Goal: Task Accomplishment & Management: Use online tool/utility

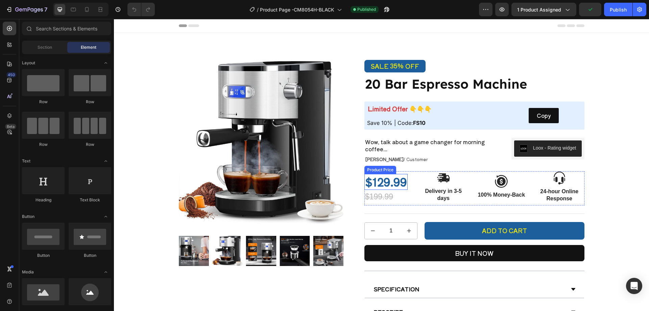
click at [400, 183] on div "$129.99" at bounding box center [386, 182] width 43 height 16
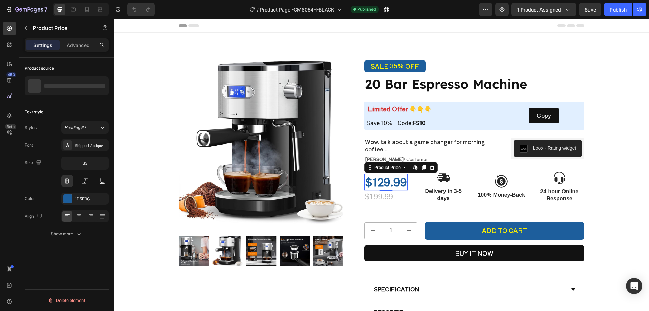
click at [396, 183] on div "$129.99" at bounding box center [386, 182] width 43 height 16
click at [395, 182] on div "$129.99" at bounding box center [386, 182] width 43 height 16
click at [389, 183] on div "$129.99" at bounding box center [386, 182] width 43 height 16
click at [79, 83] on div at bounding box center [67, 85] width 84 height 19
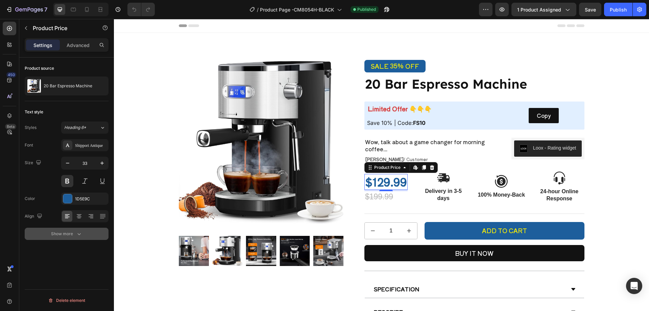
click at [78, 234] on icon "button" at bounding box center [78, 234] width 3 height 2
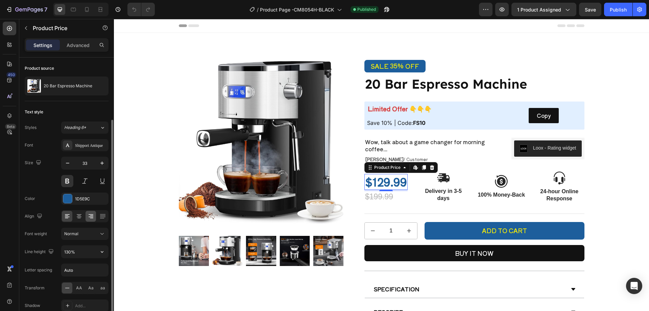
scroll to position [51, 0]
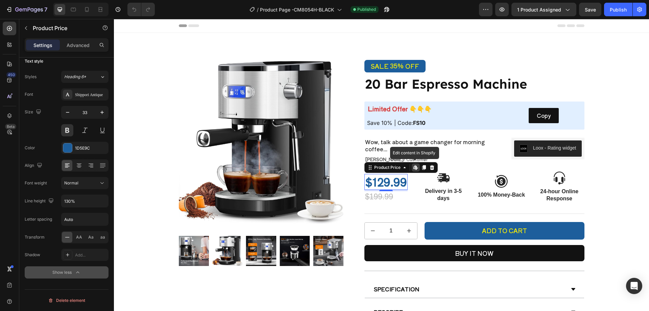
click at [416, 168] on icon at bounding box center [416, 167] width 1 height 3
click at [414, 166] on icon at bounding box center [415, 167] width 3 height 4
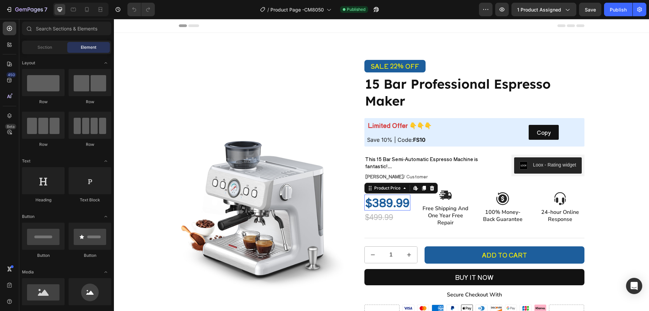
click at [387, 202] on div "$389.99" at bounding box center [388, 202] width 46 height 16
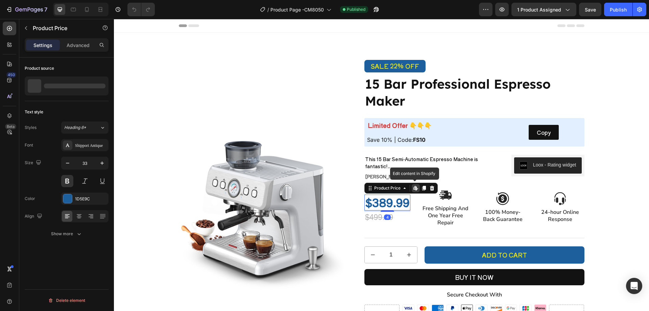
click at [414, 189] on icon at bounding box center [415, 187] width 5 height 5
click at [414, 189] on icon at bounding box center [415, 188] width 3 height 4
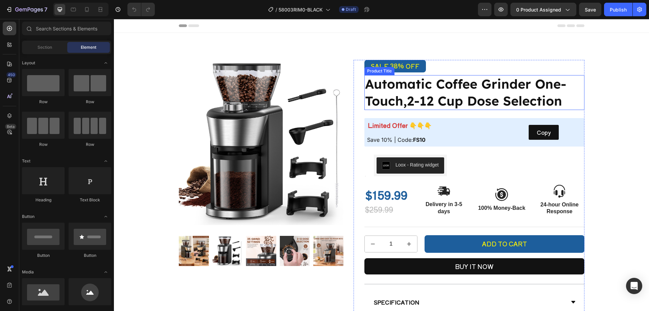
click at [429, 94] on h1 "Automatic Coffee Grinder One-Touch,2-12 Cup Dose Selection" at bounding box center [475, 92] width 220 height 35
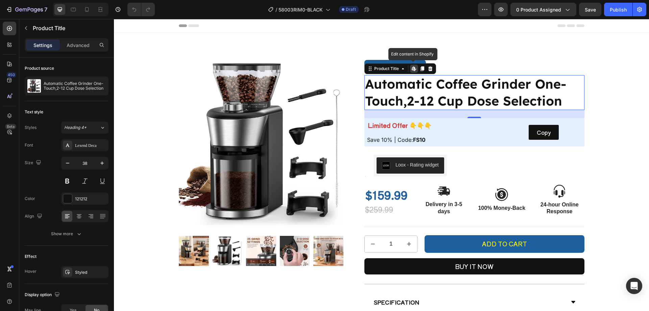
click at [412, 70] on icon at bounding box center [413, 68] width 3 height 4
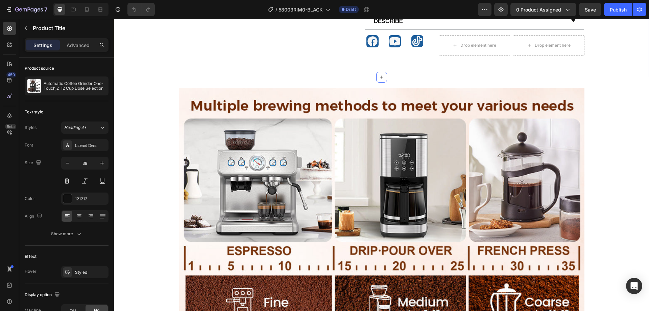
scroll to position [406, 0]
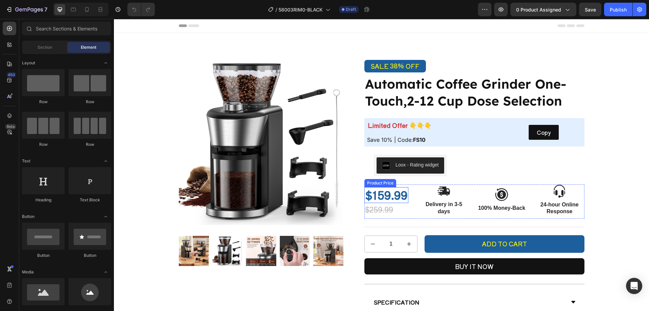
click at [387, 198] on div "$159.99" at bounding box center [387, 195] width 44 height 16
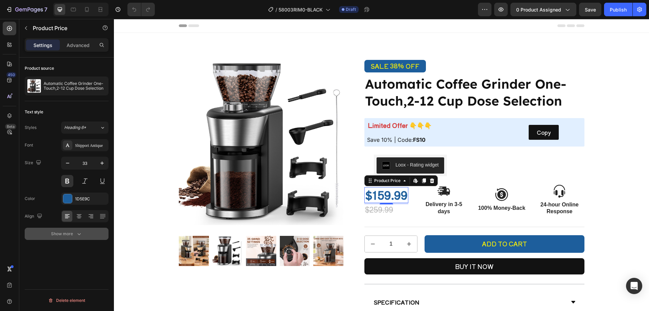
click at [81, 233] on icon "button" at bounding box center [79, 233] width 7 height 7
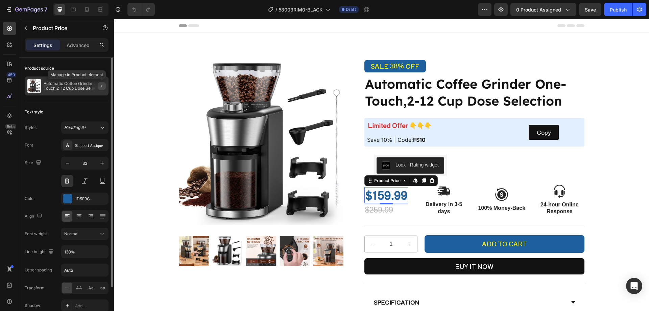
click at [101, 86] on icon "button" at bounding box center [101, 85] width 5 height 5
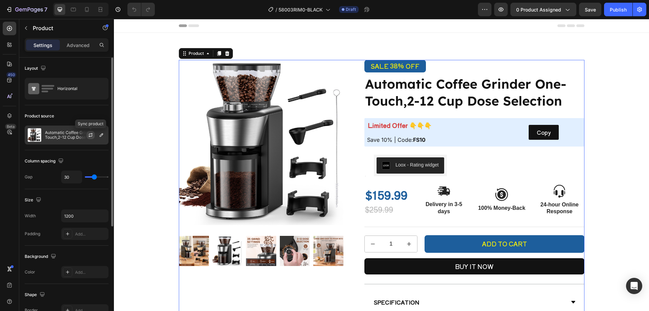
click at [92, 134] on icon "button" at bounding box center [91, 134] width 4 height 2
click at [100, 135] on icon "button" at bounding box center [101, 134] width 5 height 5
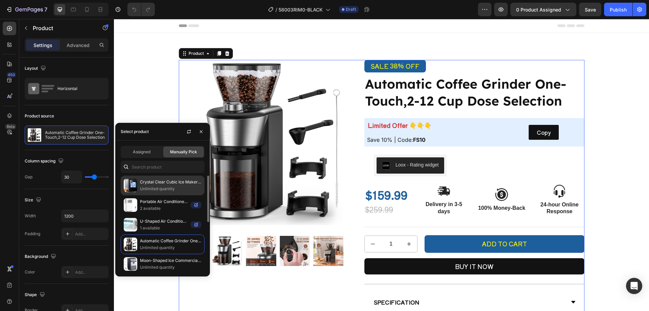
click at [168, 183] on p "Crystal Clear Cubic Ice Makers Countertop —Makes 3 Large, 1.6" Clear Ice Cubes …" at bounding box center [171, 182] width 62 height 7
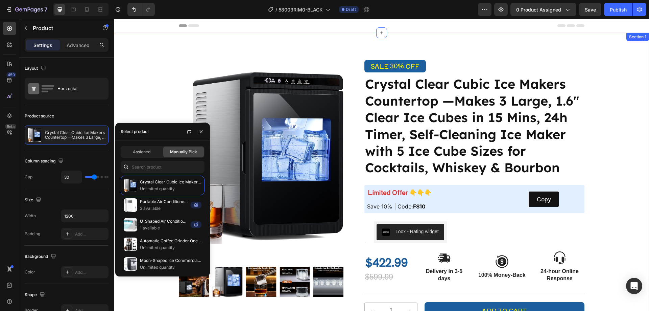
click at [605, 112] on div "Product Images Row SALE 30% OFF Discount Tag Crystal Clear Cubic Ice Makers Cou…" at bounding box center [381, 246] width 525 height 372
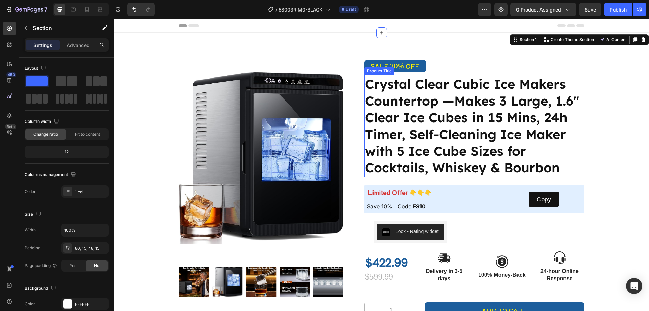
click at [438, 123] on h1 "Crystal Clear Cubic Ice Makers Countertop —Makes 3 Large, 1.6" Clear Ice Cubes …" at bounding box center [475, 125] width 220 height 101
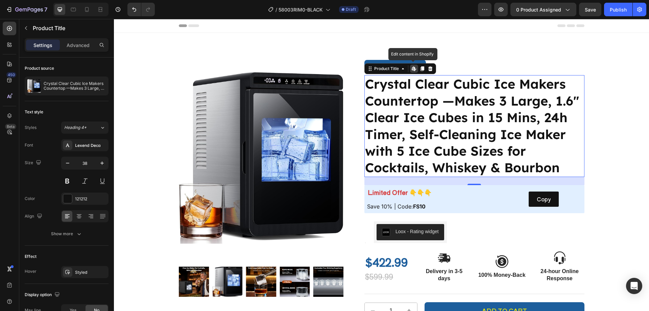
click at [414, 71] on icon at bounding box center [415, 70] width 2 height 2
click at [519, 157] on h1 "Crystal Clear Cubic Ice Makers Countertop —Makes 3 Large, 1.6" Clear Ice Cubes …" at bounding box center [475, 125] width 220 height 101
click at [482, 148] on h1 "Crystal Clear Cubic Ice Makers Countertop —Makes 3 Large, 1.6" Clear Ice Cubes …" at bounding box center [475, 125] width 220 height 101
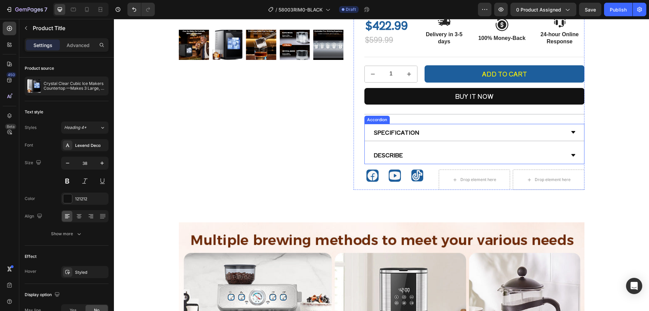
scroll to position [271, 0]
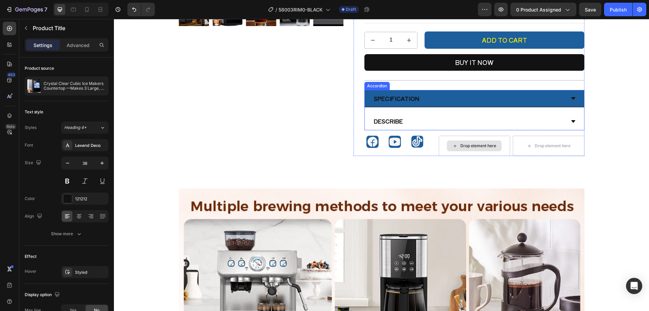
click at [449, 102] on div "Specification" at bounding box center [469, 99] width 192 height 12
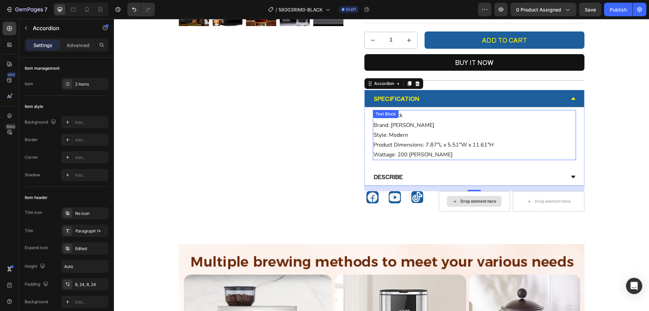
click at [413, 128] on p "Color: Black Brand: [PERSON_NAME] Style: Modern Product Dimensions: 7.87"L x 5.…" at bounding box center [475, 135] width 202 height 49
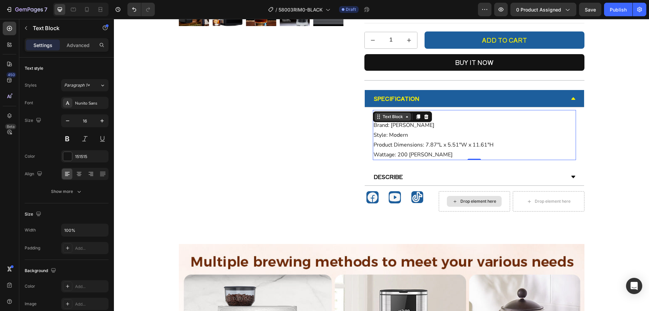
click at [386, 119] on div "Text Block" at bounding box center [392, 117] width 23 height 6
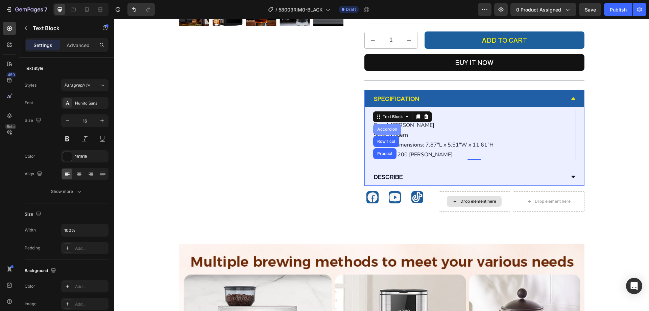
click at [389, 130] on div "Accordion" at bounding box center [387, 129] width 23 height 4
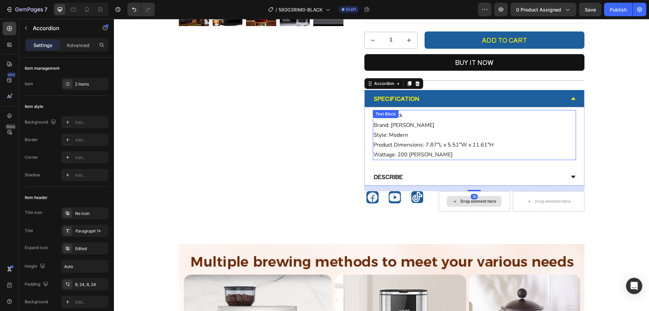
click at [395, 122] on div "Color: Black Brand: [PERSON_NAME] Style: Modern Product Dimensions: 7.87"L x 5.…" at bounding box center [474, 135] width 203 height 50
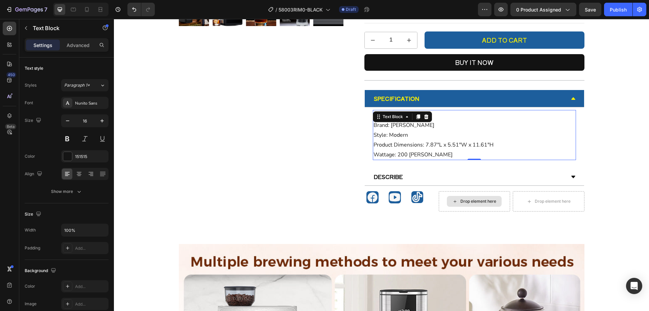
click at [395, 125] on p "Color: Black Brand: [PERSON_NAME] Style: Modern Product Dimensions: 7.87"L x 5.…" at bounding box center [475, 135] width 202 height 49
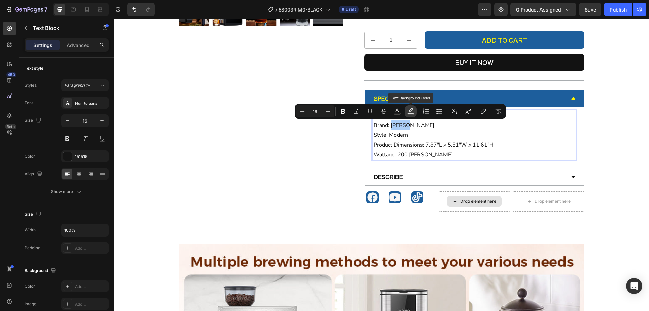
click at [410, 110] on icon "Editor contextual toolbar" at bounding box center [411, 110] width 5 height 4
type input "000000"
type input "77"
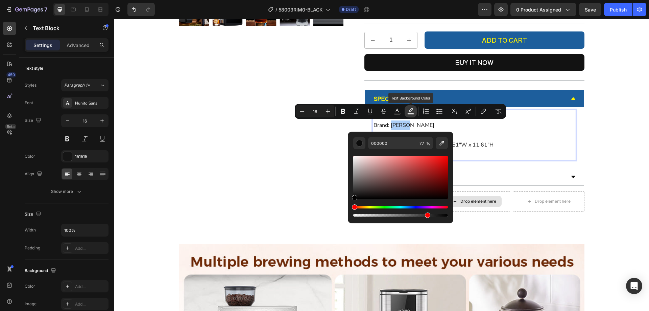
click at [410, 110] on icon "Editor contextual toolbar" at bounding box center [411, 110] width 5 height 4
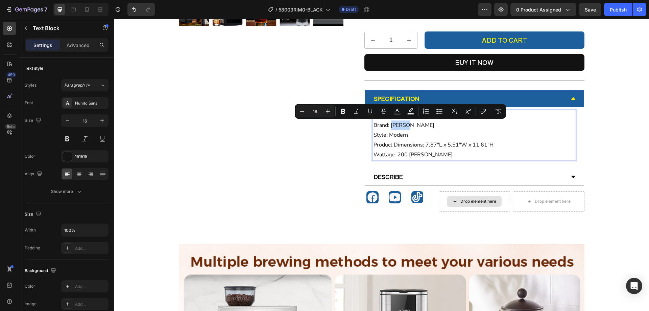
click at [410, 124] on p "Color: Black Brand: [PERSON_NAME] Style: Modern Product Dimensions: 7.87"L x 5.…" at bounding box center [475, 135] width 202 height 49
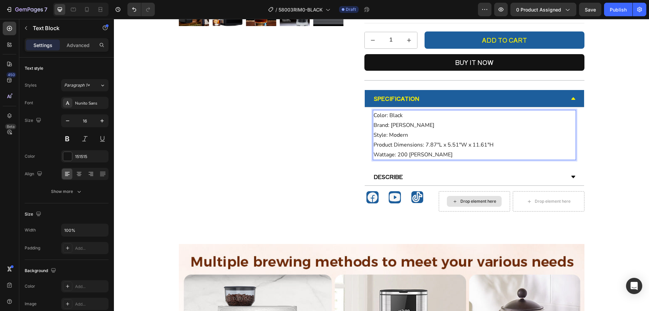
click at [413, 124] on p "Color: Black Brand: [PERSON_NAME] Style: Modern Product Dimensions: 7.87"L x 5.…" at bounding box center [475, 135] width 202 height 49
click at [453, 145] on p "Color: Black Brand: [PERSON_NAME] Style: Modern Product Dimensions: 7.87"L x 5.…" at bounding box center [475, 135] width 202 height 49
click at [489, 144] on p "Color: Black Brand: [PERSON_NAME] Style: Modern Product Dimensions: 7.87"L x 5.…" at bounding box center [475, 135] width 202 height 49
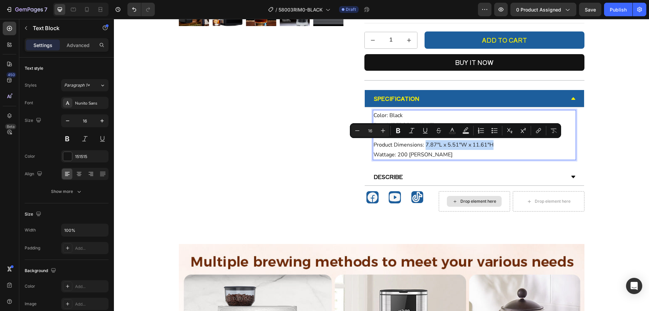
drag, startPoint x: 490, startPoint y: 144, endPoint x: 423, endPoint y: 142, distance: 66.6
click at [423, 142] on p "Color: Black Brand: [PERSON_NAME] Style: Modern Product Dimensions: 7.87"L x 5.…" at bounding box center [475, 135] width 202 height 49
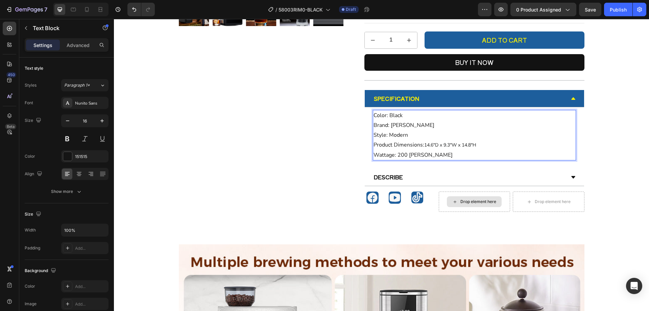
click at [414, 157] on p "Color: Black Brand: [PERSON_NAME] Style: Modern Product Dimensions: 14.6"D x 9.…" at bounding box center [475, 135] width 202 height 49
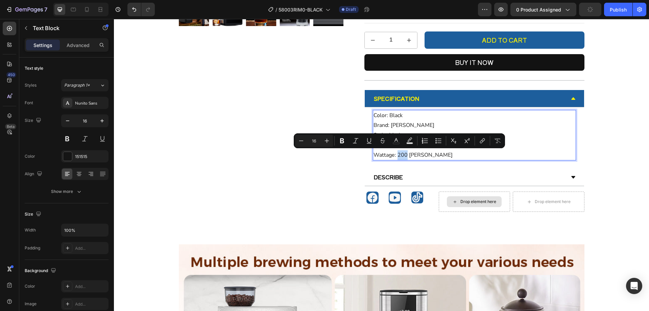
drag, startPoint x: 404, startPoint y: 155, endPoint x: 395, endPoint y: 154, distance: 9.5
click at [395, 154] on p "Color: Black Brand: [PERSON_NAME] Style: Modern Product Dimensions: 14.6"D x 9.…" at bounding box center [475, 135] width 202 height 49
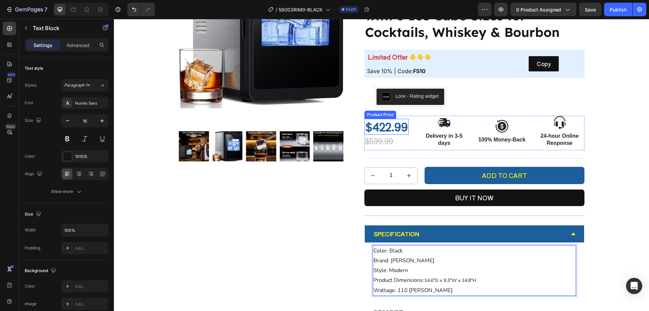
scroll to position [237, 0]
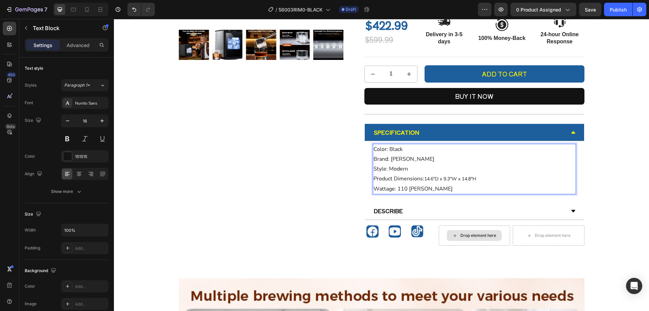
click at [407, 169] on p "Color: Black Brand: [PERSON_NAME] Style: Modern Product Dimensions: 14.6"D x 9.…" at bounding box center [475, 168] width 202 height 49
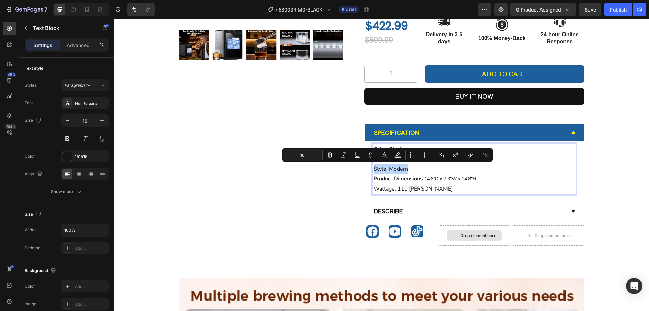
drag, startPoint x: 404, startPoint y: 168, endPoint x: 372, endPoint y: 167, distance: 31.5
click at [374, 167] on p "Color: Black Brand: [PERSON_NAME] Style: Modern Product Dimensions: 14.6"D x 9.…" at bounding box center [475, 168] width 202 height 49
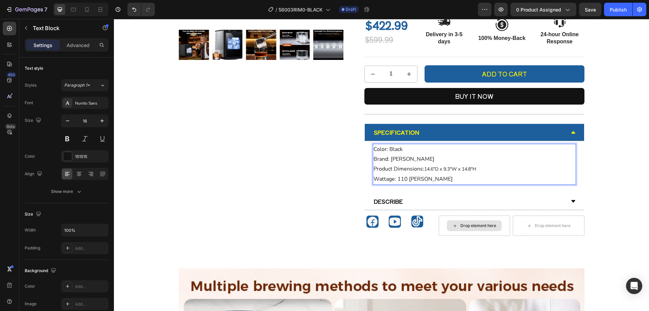
click at [425, 177] on p "Color: Black Brand: [PERSON_NAME] Product Dimensions: 14.6"D x 9.3"W x 14.8"H W…" at bounding box center [475, 163] width 202 height 39
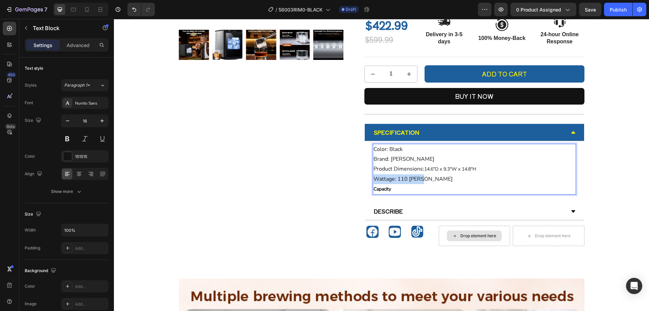
drag, startPoint x: 420, startPoint y: 178, endPoint x: 372, endPoint y: 179, distance: 48.0
click at [374, 179] on p "Color: Black Brand: [PERSON_NAME] Product Dimensions: 14.6"D x 9.3"W x 14.8"H W…" at bounding box center [475, 163] width 202 height 39
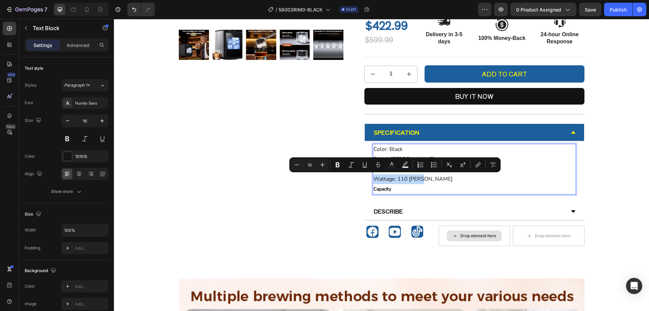
copy p "Wattage: 110 [PERSON_NAME]"
type input "14"
click at [391, 189] on p "Capacity" at bounding box center [475, 189] width 202 height 10
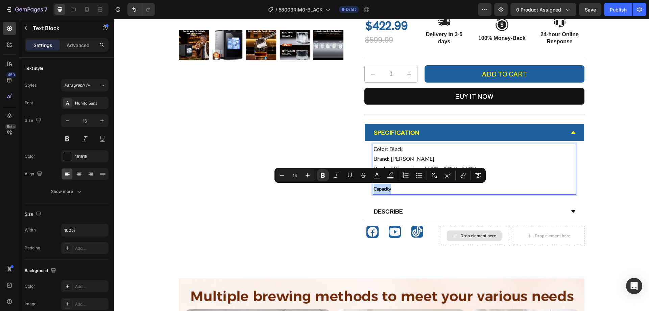
drag, startPoint x: 391, startPoint y: 189, endPoint x: 371, endPoint y: 188, distance: 19.3
click at [374, 188] on p "Capacity" at bounding box center [475, 189] width 202 height 10
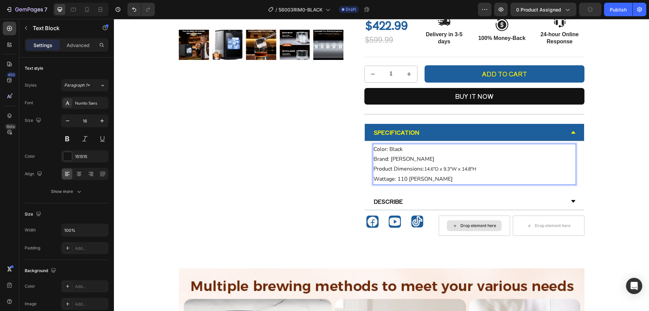
click at [439, 167] on span "14.6"D x 9.3"W x 14.8"H" at bounding box center [450, 169] width 52 height 6
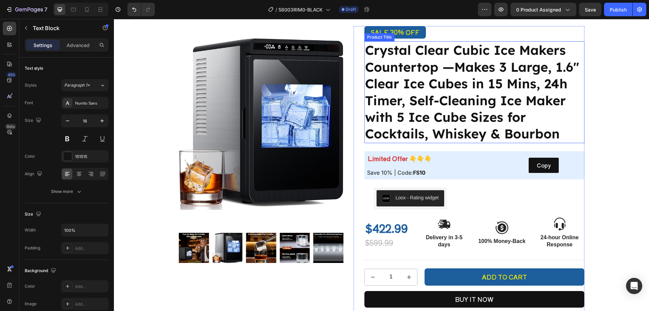
scroll to position [0, 0]
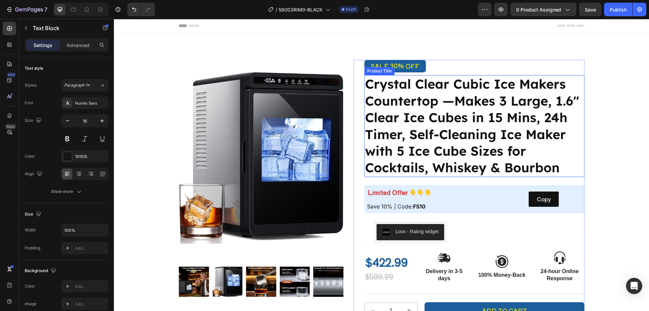
click at [517, 149] on h1 "Crystal Clear Cubic Ice Makers Countertop —Makes 3 Large, 1.6" Clear Ice Cubes …" at bounding box center [475, 125] width 220 height 101
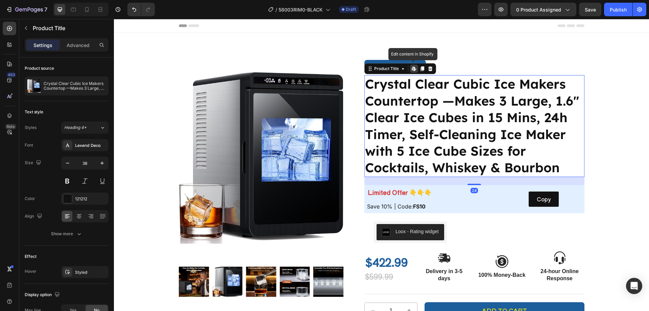
click at [412, 70] on icon at bounding box center [413, 68] width 3 height 4
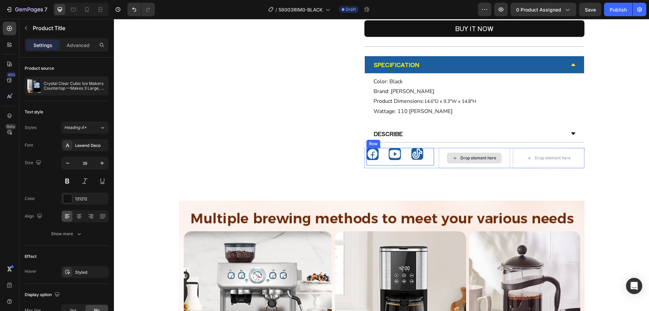
scroll to position [406, 0]
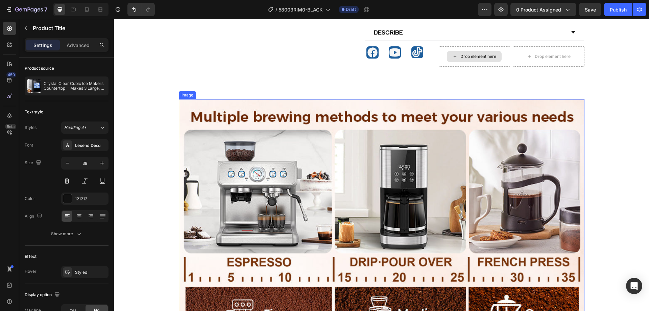
click at [389, 170] on img at bounding box center [382, 224] width 406 height 251
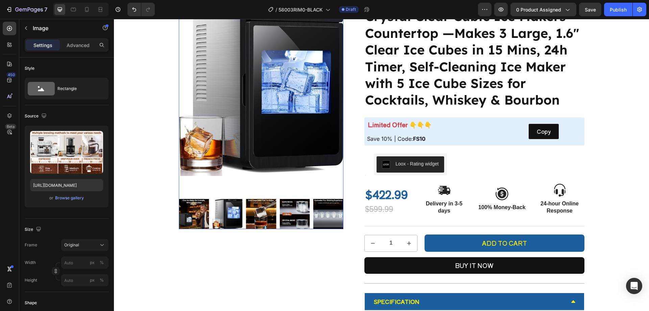
scroll to position [0, 0]
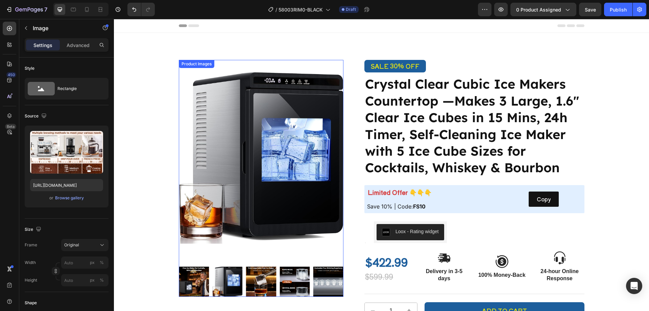
click at [244, 121] on img at bounding box center [261, 158] width 165 height 196
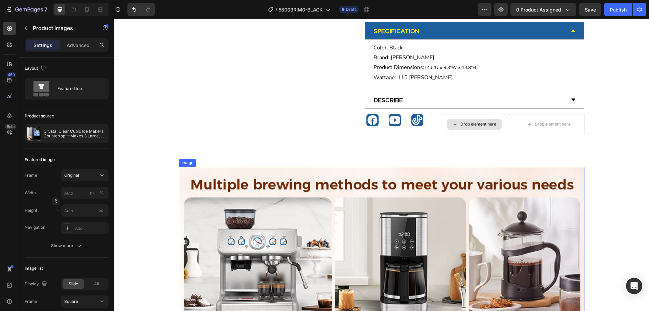
scroll to position [473, 0]
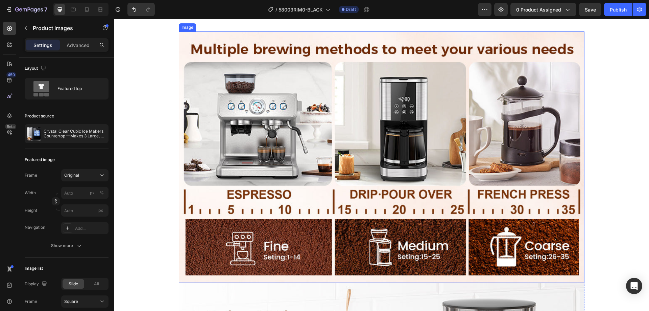
click at [320, 129] on img at bounding box center [382, 156] width 406 height 251
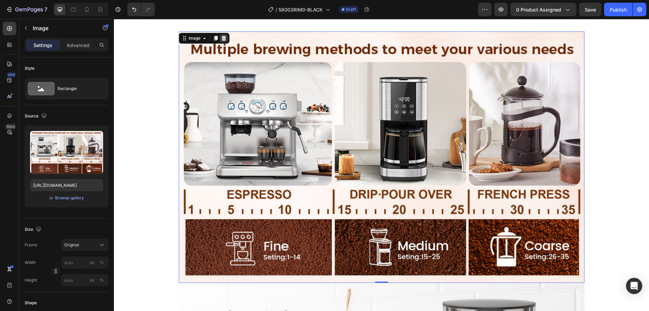
click at [222, 39] on icon at bounding box center [224, 38] width 4 height 5
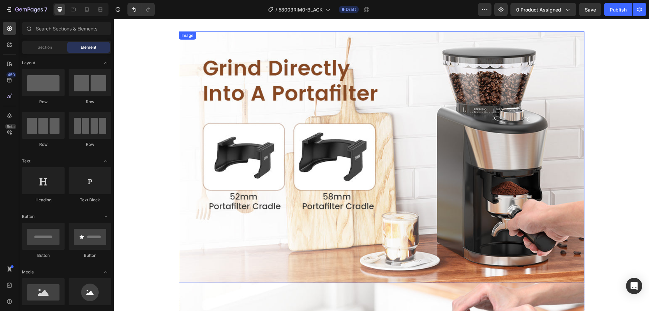
click at [216, 68] on img at bounding box center [382, 156] width 406 height 251
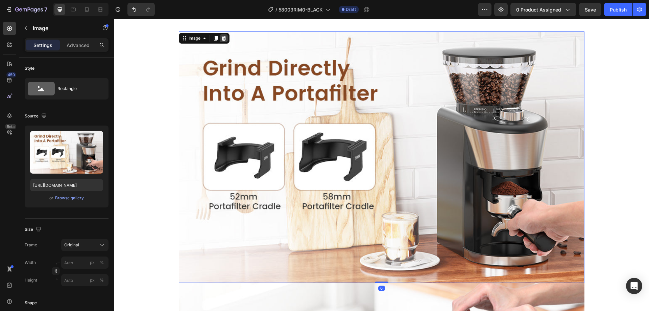
click at [222, 40] on icon at bounding box center [224, 38] width 4 height 5
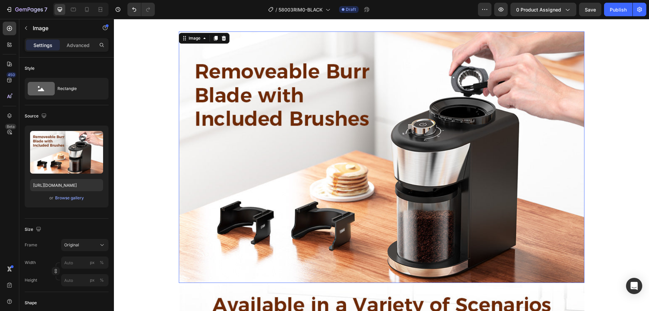
click at [256, 106] on img at bounding box center [382, 156] width 406 height 251
click at [221, 39] on icon at bounding box center [223, 38] width 5 height 5
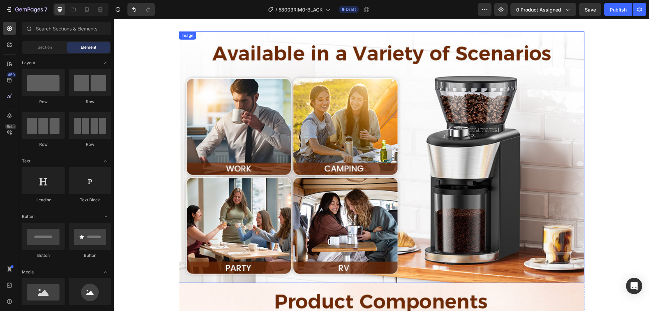
click at [259, 115] on img at bounding box center [382, 156] width 406 height 251
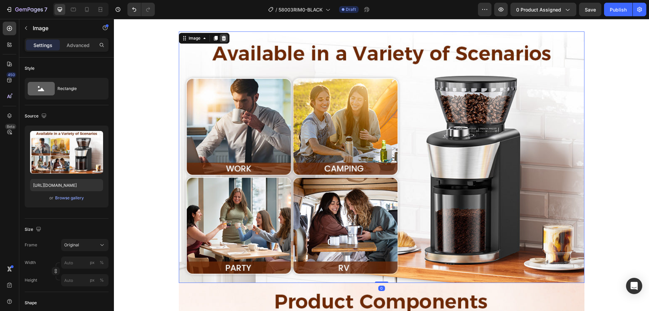
click at [221, 40] on icon at bounding box center [223, 38] width 5 height 5
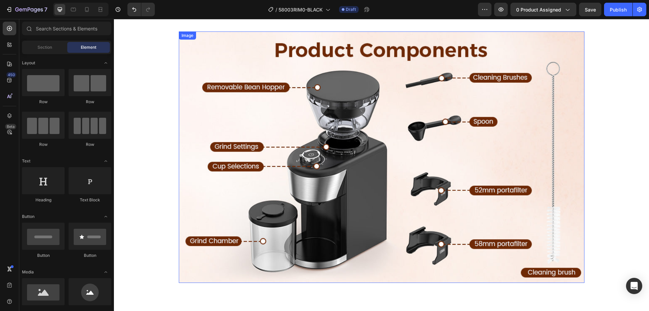
click at [254, 100] on img at bounding box center [382, 156] width 406 height 251
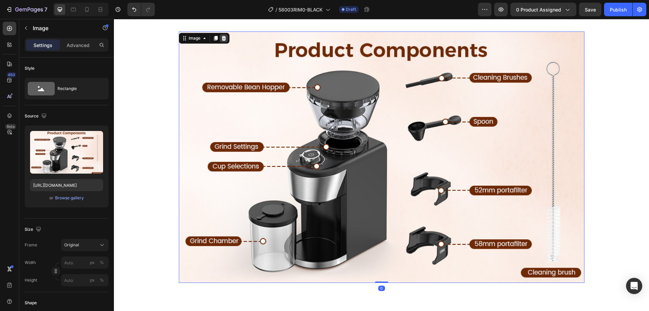
click at [222, 38] on icon at bounding box center [224, 38] width 4 height 5
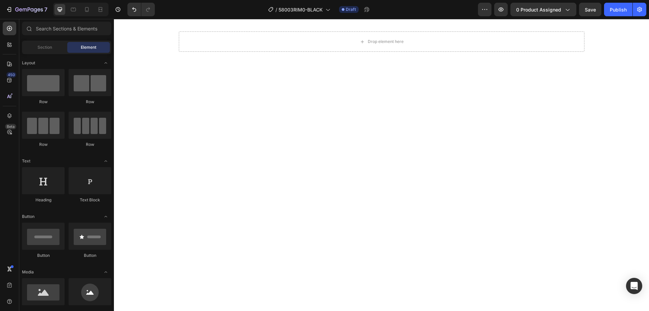
click at [264, 105] on div at bounding box center [381, 92] width 535 height 49
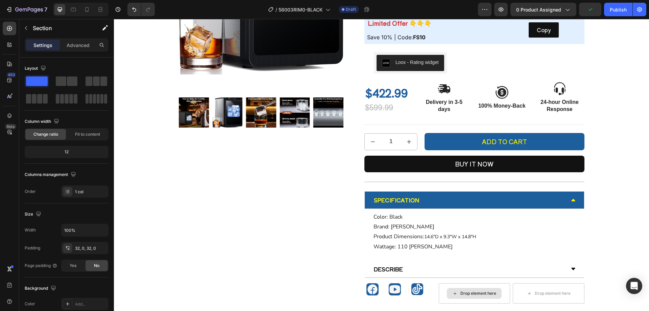
scroll to position [304, 0]
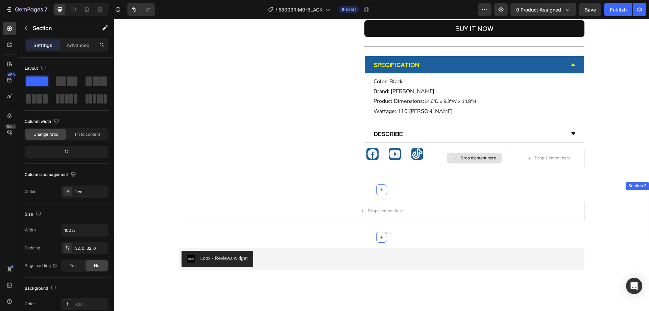
click at [299, 198] on div "Drop element here Row Section 2" at bounding box center [381, 213] width 535 height 47
click at [641, 182] on icon at bounding box center [643, 183] width 5 height 5
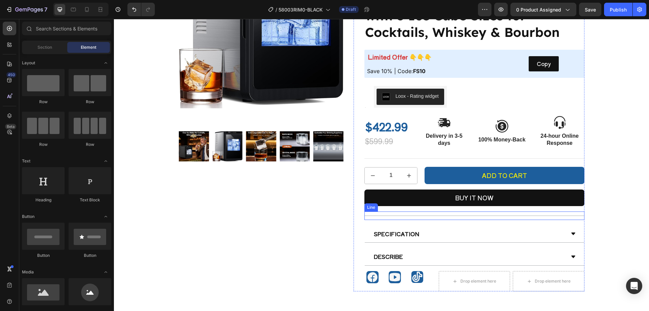
scroll to position [237, 0]
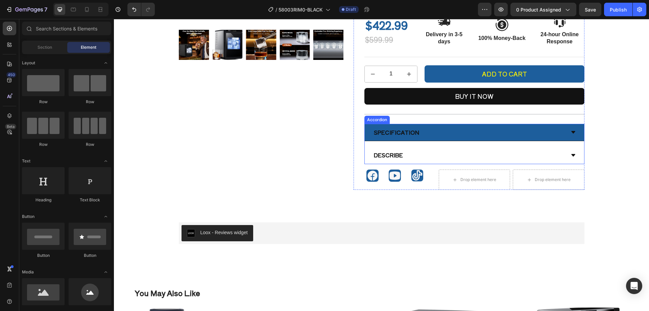
click at [450, 139] on div "Specification" at bounding box center [474, 133] width 219 height 18
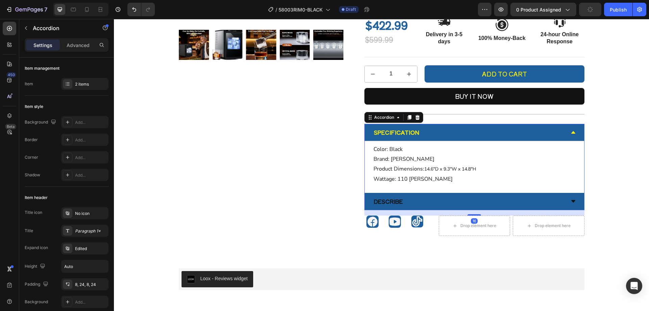
click at [414, 204] on div "Describe" at bounding box center [469, 201] width 192 height 12
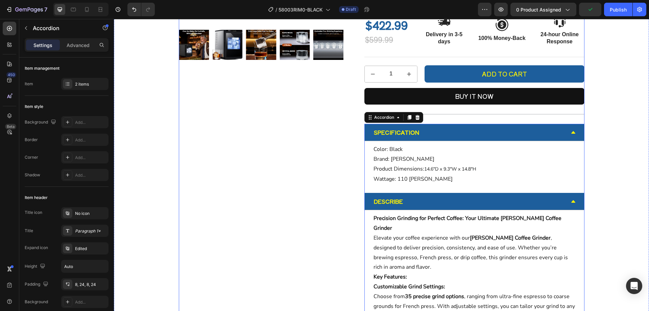
scroll to position [406, 0]
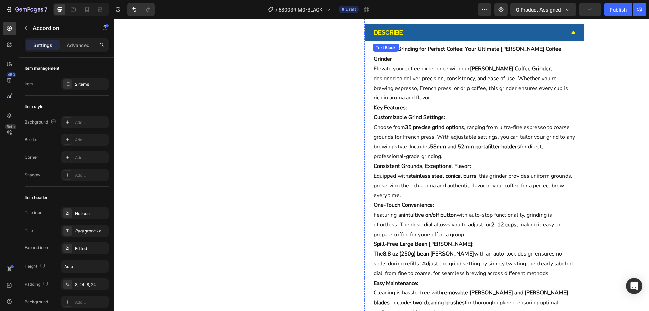
click at [420, 64] on p "Elevate your coffee experience with our [PERSON_NAME] Coffee Grinder , designed…" at bounding box center [475, 83] width 202 height 39
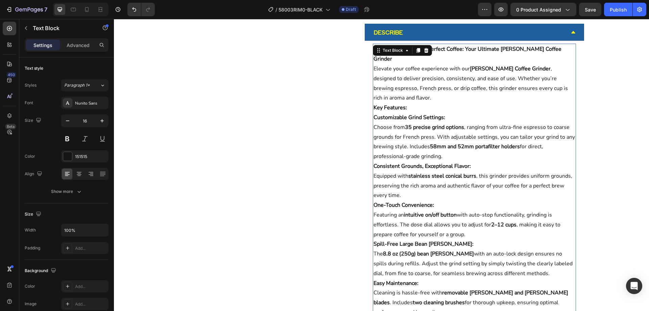
scroll to position [338, 0]
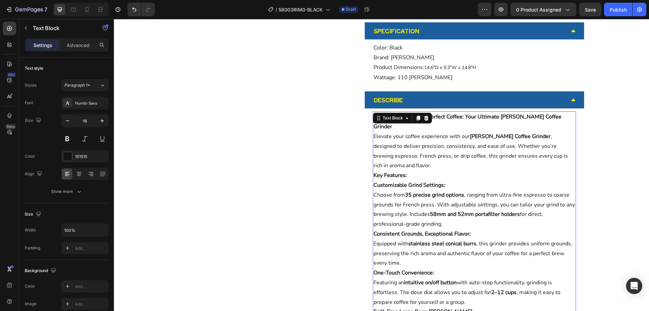
click at [454, 140] on p "Elevate your coffee experience with our [PERSON_NAME] Coffee Grinder , designed…" at bounding box center [475, 151] width 202 height 39
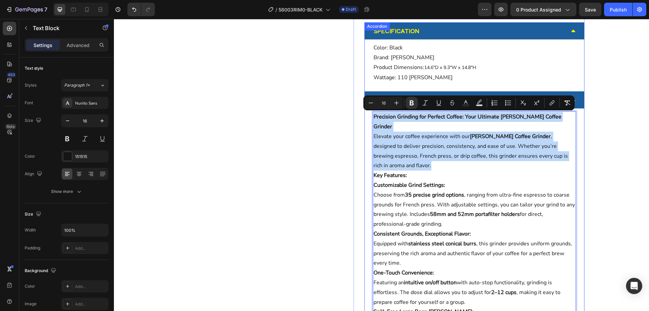
drag, startPoint x: 562, startPoint y: 147, endPoint x: 367, endPoint y: 118, distance: 197.2
click at [367, 118] on div "Precision Grinding for Perfect Coffee: Your Ultimate [PERSON_NAME] Coffee Grind…" at bounding box center [474, 268] width 219 height 319
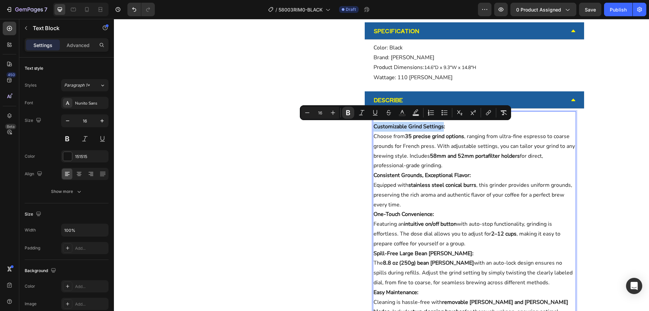
drag, startPoint x: 371, startPoint y: 127, endPoint x: 439, endPoint y: 127, distance: 68.0
click at [439, 127] on strong "Customizable Grind Settings:" at bounding box center [410, 126] width 72 height 7
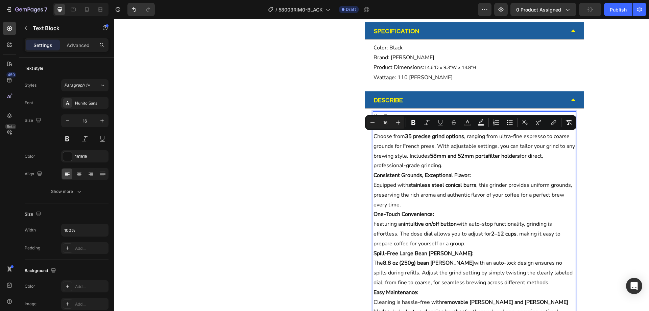
drag, startPoint x: 372, startPoint y: 137, endPoint x: 448, endPoint y: 168, distance: 82.0
click at [448, 168] on p "Slow-melting Crystal Clear Large Ice Cubes: Choose from 35 precise grind option…" at bounding box center [475, 146] width 202 height 49
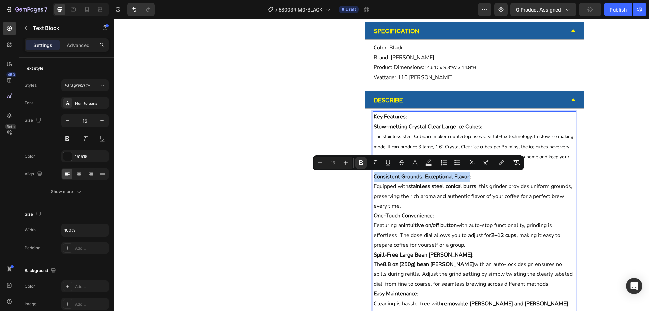
drag, startPoint x: 371, startPoint y: 177, endPoint x: 466, endPoint y: 179, distance: 94.4
click at [466, 179] on strong "Consistent Grounds, Exceptional Flavor:" at bounding box center [422, 176] width 97 height 7
type input "14"
click at [465, 182] on p "Consistent Grounds, Exceptional Flavor: Equipped with stainless steel conical b…" at bounding box center [475, 191] width 202 height 39
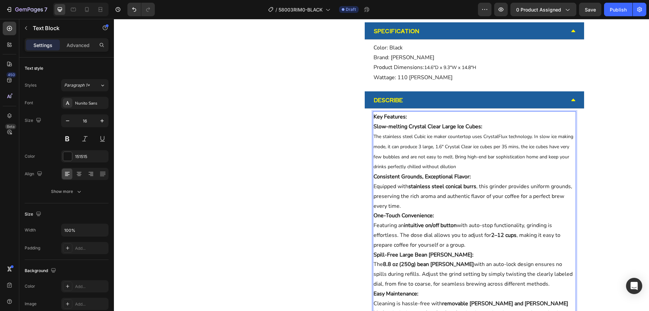
click at [465, 176] on strong "Consistent Grounds, Exceptional Flavor:" at bounding box center [422, 176] width 97 height 7
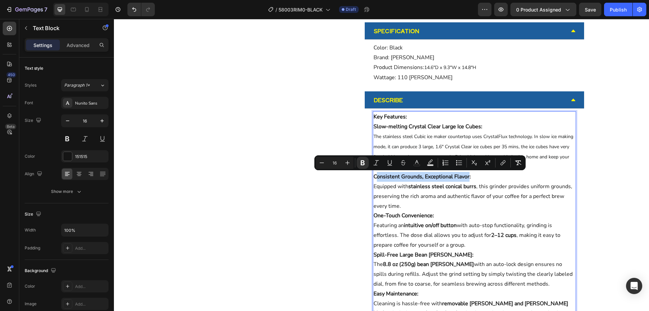
drag, startPoint x: 466, startPoint y: 178, endPoint x: 375, endPoint y: 176, distance: 90.6
click at [375, 176] on strong "Consistent Grounds, Exceptional Flavor:" at bounding box center [422, 176] width 97 height 7
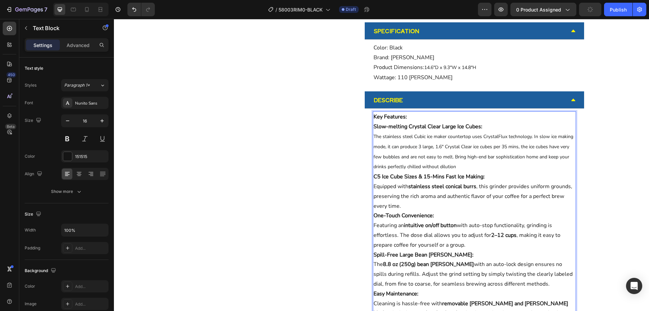
click at [375, 177] on strong "C5 Ice Cube Sizes & 15-Mins Fast Ice Making:" at bounding box center [429, 176] width 111 height 7
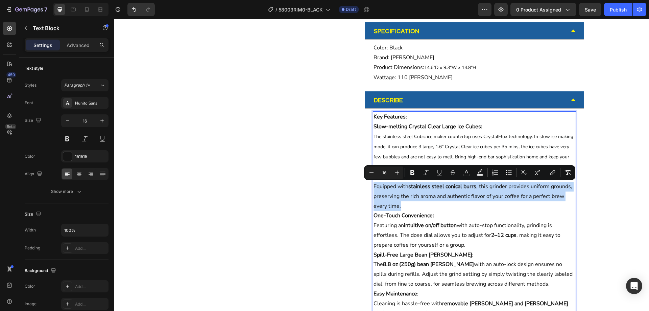
drag, startPoint x: 372, startPoint y: 186, endPoint x: 401, endPoint y: 204, distance: 33.9
click at [401, 204] on p "5 Ice Cube Sizes & 15-Mins Fast Ice Making: Equipped with stainless steel conic…" at bounding box center [475, 191] width 202 height 39
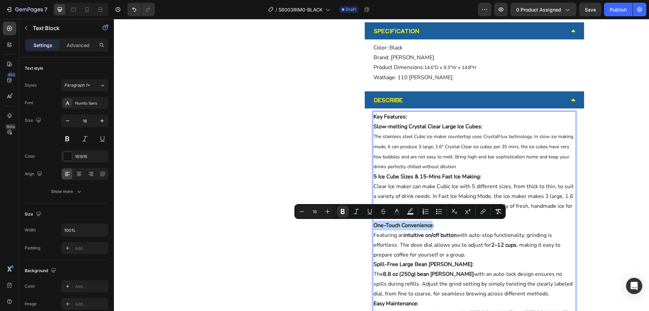
drag, startPoint x: 431, startPoint y: 226, endPoint x: 373, endPoint y: 225, distance: 57.8
click at [374, 225] on strong "One-Touch Convenience:" at bounding box center [404, 225] width 61 height 7
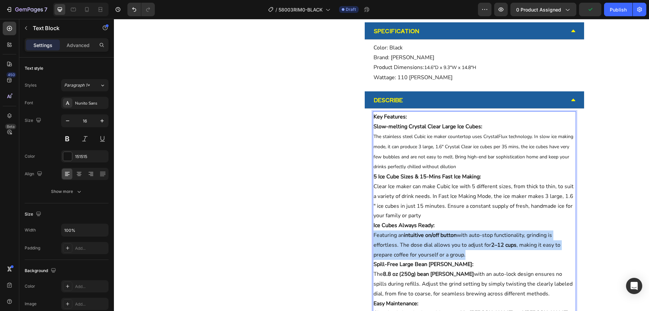
drag, startPoint x: 372, startPoint y: 235, endPoint x: 463, endPoint y: 257, distance: 94.4
click at [463, 257] on p "Ice Cubes Always Ready: Featuring an intuitive on/off button with auto-stop fun…" at bounding box center [475, 240] width 202 height 39
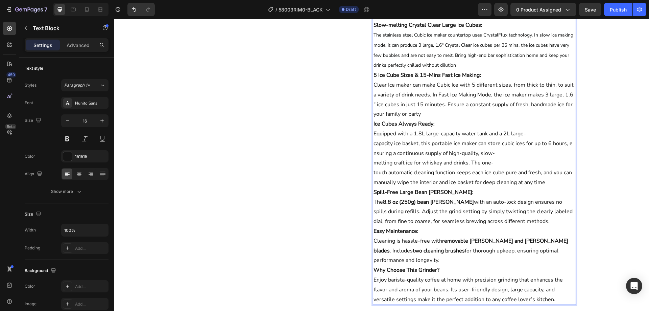
scroll to position [473, 0]
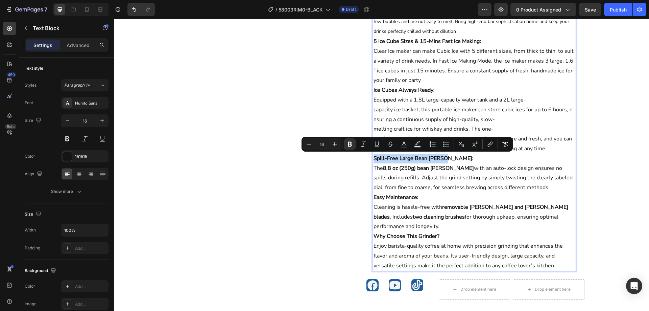
drag, startPoint x: 373, startPoint y: 159, endPoint x: 443, endPoint y: 160, distance: 70.4
click at [443, 160] on strong "Spill-Free Large Bean [PERSON_NAME]:" at bounding box center [424, 158] width 100 height 7
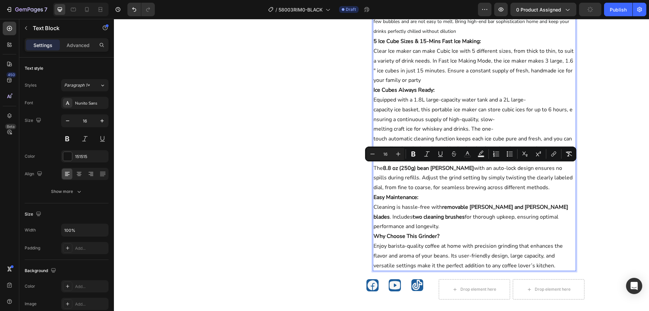
drag, startPoint x: 510, startPoint y: 188, endPoint x: 373, endPoint y: 168, distance: 138.1
click at [374, 168] on p "Quiet Operation: The 8.8 oz (250g) bean [PERSON_NAME] with an auto-lock design …" at bounding box center [475, 173] width 202 height 39
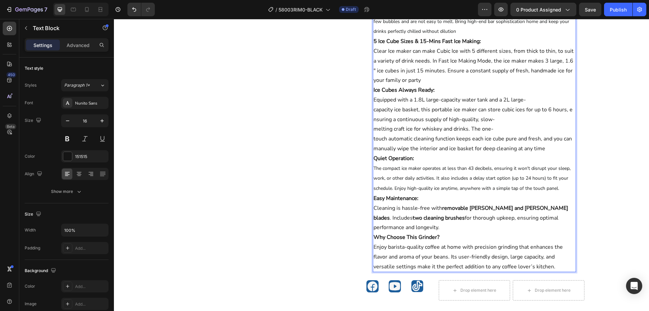
click at [545, 148] on p "Ice Cubes Always Ready: Equipped with a 1.8L large-capacity water tank and a 2L…" at bounding box center [475, 119] width 202 height 68
click at [374, 138] on p "Ice Cubes Always Ready: Equipped with a 1.8L large-capacity water tank and a 2L…" at bounding box center [475, 119] width 202 height 68
click at [375, 140] on p "Ice Cubes Always Ready: Equipped with a 1.8L large-capacity water tank and a 2L…" at bounding box center [475, 119] width 202 height 68
click at [420, 80] on p "5 Ice Cube Sizes & 15-Mins Fast Ice Making: Clear Ice maker can make Cubic Ice …" at bounding box center [475, 61] width 202 height 49
click at [464, 31] on p "Slow-melting Crystal Clear Large Ice Cubes: The stainless steel Cubic ice maker…" at bounding box center [475, 11] width 202 height 50
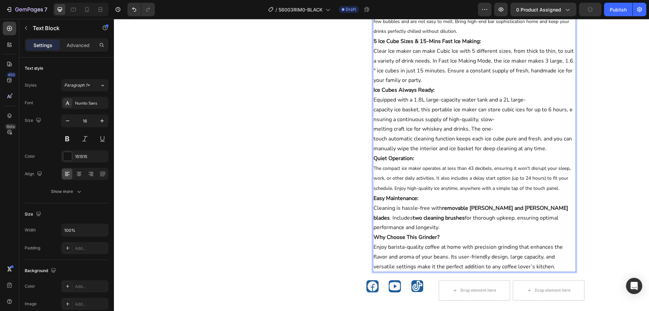
scroll to position [541, 0]
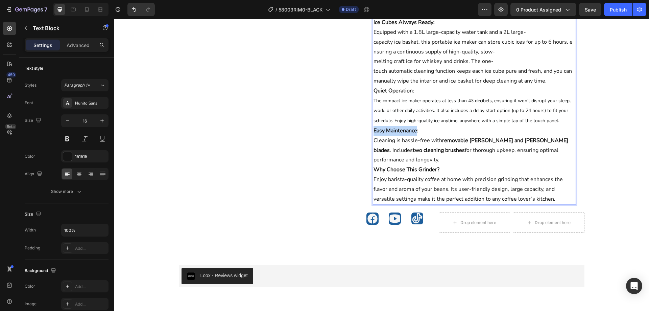
drag, startPoint x: 415, startPoint y: 131, endPoint x: 372, endPoint y: 130, distance: 42.6
click at [374, 130] on strong "Easy Maintenance:" at bounding box center [396, 130] width 45 height 7
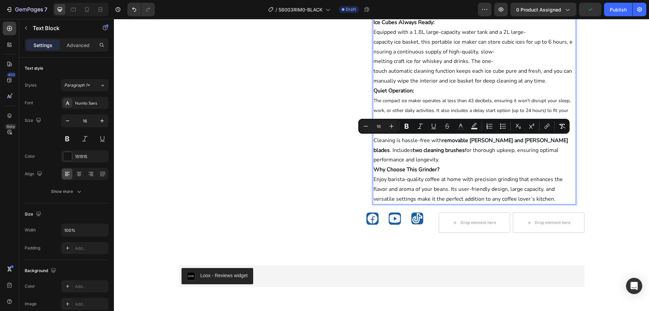
drag, startPoint x: 372, startPoint y: 139, endPoint x: 448, endPoint y: 156, distance: 78.0
click at [448, 156] on p "Upgraded Stainless Steel Shell: Cleaning is hassle-free with removable [PERSON_…" at bounding box center [475, 145] width 202 height 39
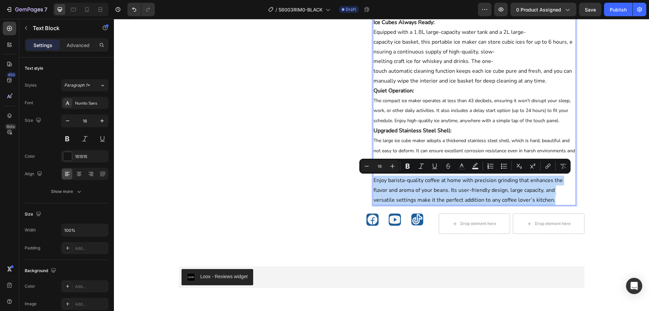
drag, startPoint x: 554, startPoint y: 200, endPoint x: 373, endPoint y: 181, distance: 182.0
click at [374, 181] on p "Why Choose This Grinder? Enjoy barista-quality coffee at home with precision gr…" at bounding box center [475, 185] width 202 height 39
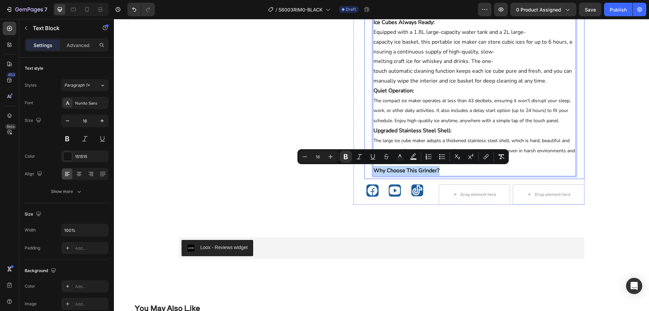
drag, startPoint x: 439, startPoint y: 169, endPoint x: 370, endPoint y: 173, distance: 69.8
click at [367, 173] on div "Key Features: Slow-melting Crystal Clear Large Ice Cubes: The stainless steel C…" at bounding box center [474, 42] width 219 height 273
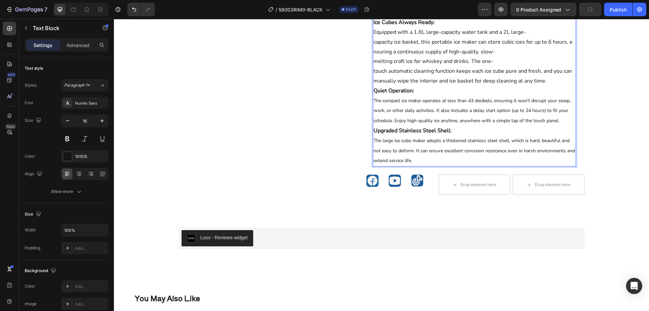
click at [448, 161] on p "Upgraded Stainless Steel Shell: The large ice cube maker adopts a thickened sta…" at bounding box center [475, 146] width 202 height 40
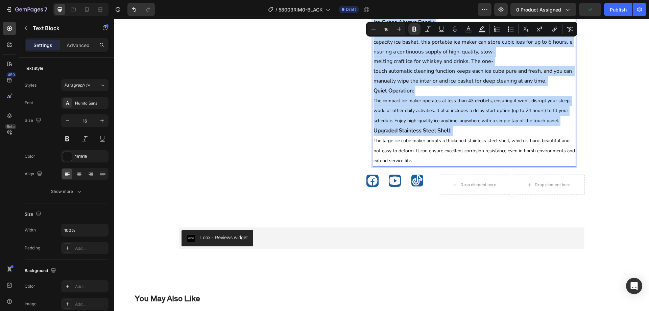
copy div "Lor Ipsumdol: Sita-consect Adipisc Elits Doeiu Tem Incid: Utl etdolorem aliqu E…"
click at [496, 102] on span "The compact ice maker operates at less than 43 decibels, ensuring it won't disr…" at bounding box center [472, 110] width 197 height 27
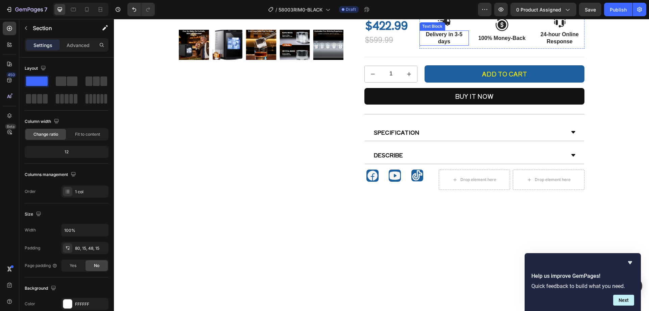
scroll to position [101, 0]
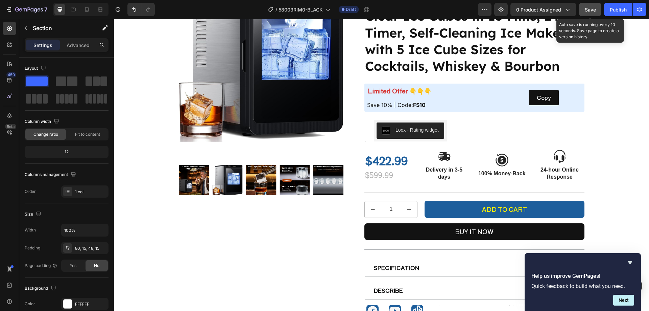
click at [591, 11] on span "Save" at bounding box center [590, 10] width 11 height 6
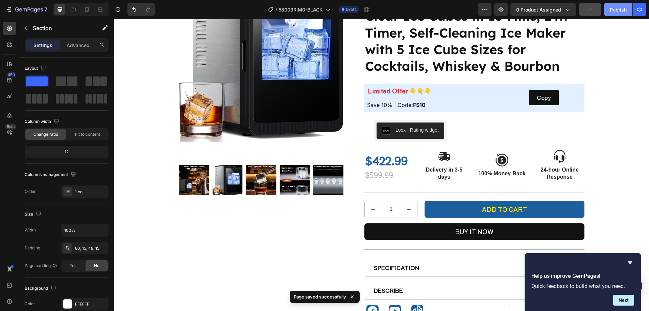
click at [616, 8] on div "Publish" at bounding box center [618, 9] width 17 height 7
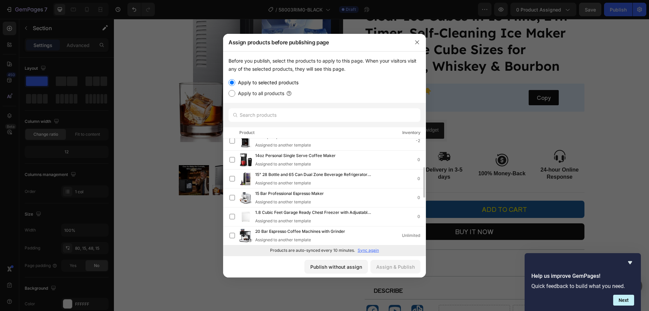
scroll to position [0, 0]
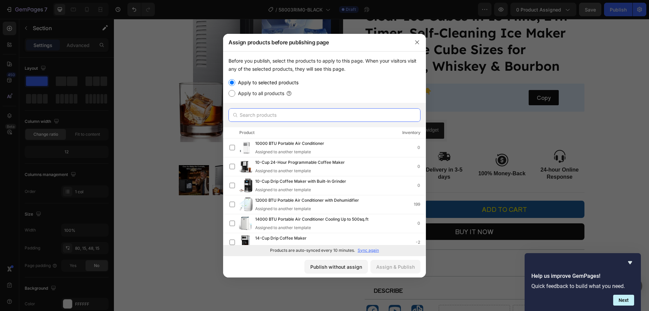
click at [268, 112] on input "text" at bounding box center [325, 115] width 192 height 14
paste input "Crystal Clear Cubic Ice Makers Countertop —Makes 3 Large, 1.6" Clear Ice Cubes …"
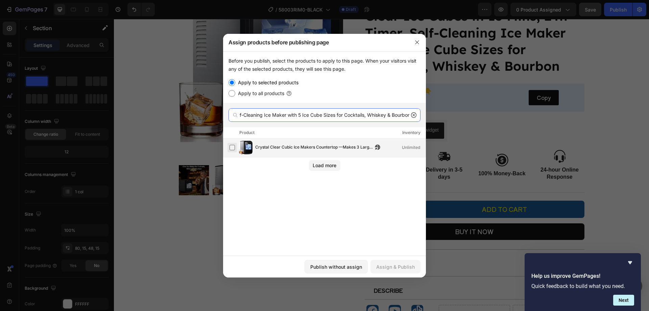
type input "Crystal Clear Cubic Ice Makers Countertop —Makes 3 Large, 1.6" Clear Ice Cubes …"
click at [232, 149] on label at bounding box center [232, 147] width 5 height 5
click at [403, 267] on div "Assign & Publish" at bounding box center [395, 266] width 39 height 7
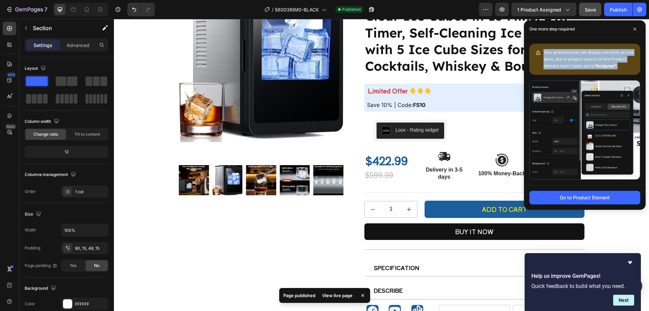
drag, startPoint x: 623, startPoint y: 66, endPoint x: 539, endPoint y: 52, distance: 84.6
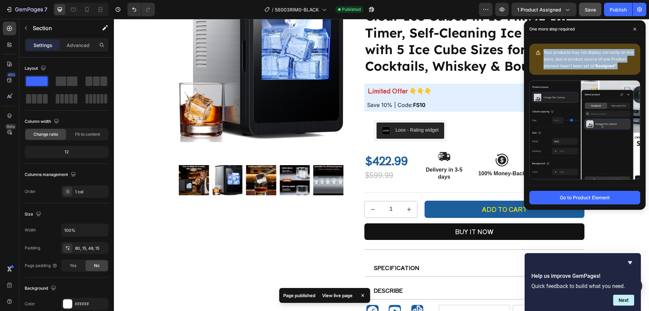
click at [539, 52] on div "Your products may not display correctly on live store, due to product source of…" at bounding box center [585, 59] width 111 height 31
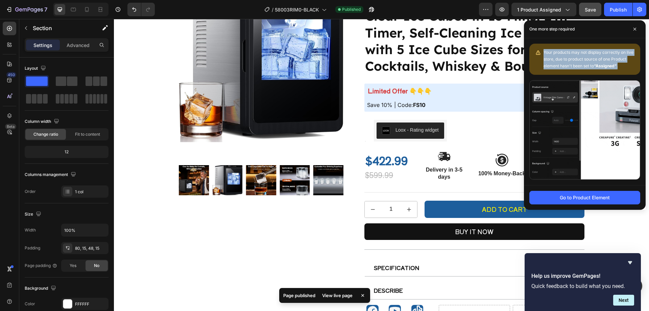
copy span "Your products may not display correctly on live store, due to product source of…"
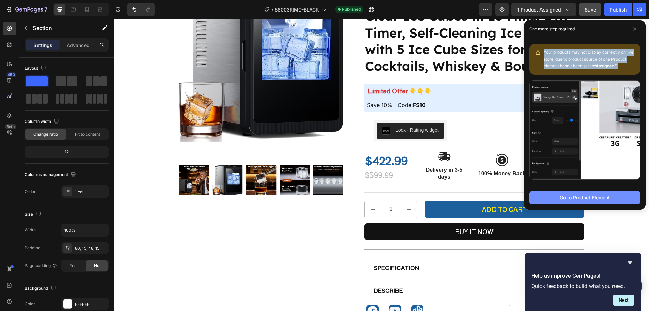
click at [592, 199] on div "Go to Product Element" at bounding box center [585, 197] width 50 height 7
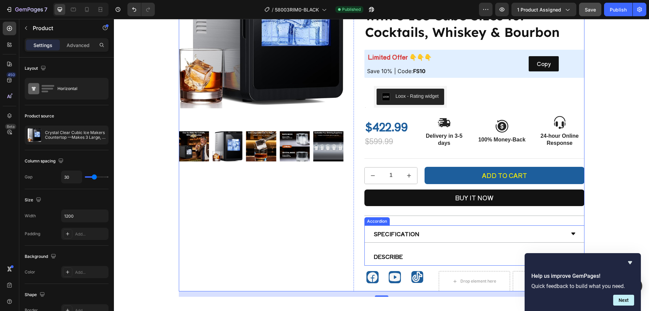
scroll to position [203, 0]
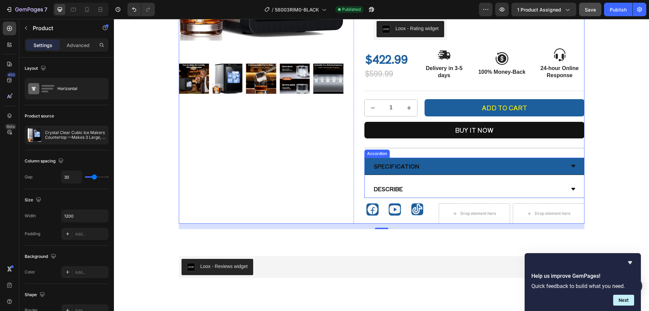
click at [429, 164] on div "Specification" at bounding box center [469, 166] width 192 height 12
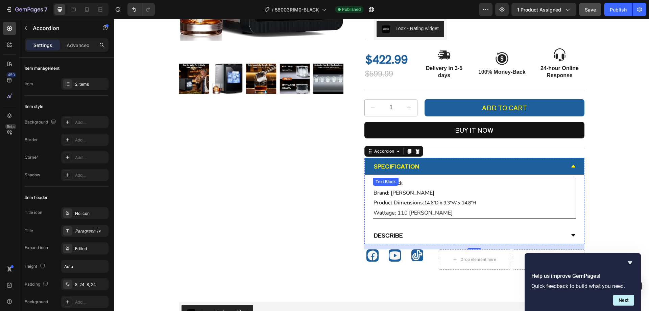
click at [400, 212] on p "Color: Black Brand: [PERSON_NAME] Product Dimensions: 14.6"D x 9.3"W x 14.8"H W…" at bounding box center [475, 197] width 202 height 39
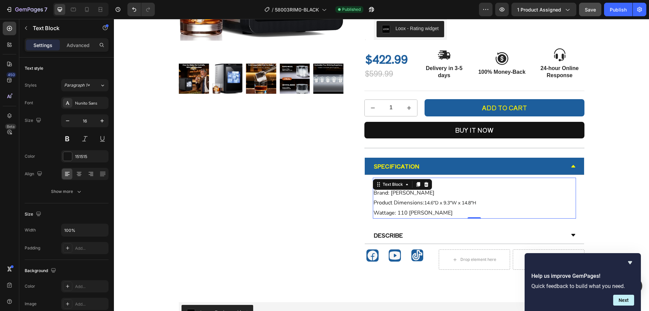
click at [390, 213] on p "Color: Black Brand: [PERSON_NAME] Product Dimensions: 14.6"D x 9.3"W x 14.8"H W…" at bounding box center [475, 197] width 202 height 39
click at [417, 212] on p "Color: Black Brand: [PERSON_NAME] Product Dimensions: 14.6"D x 9.3"W x 14.8"H V…" at bounding box center [475, 197] width 202 height 39
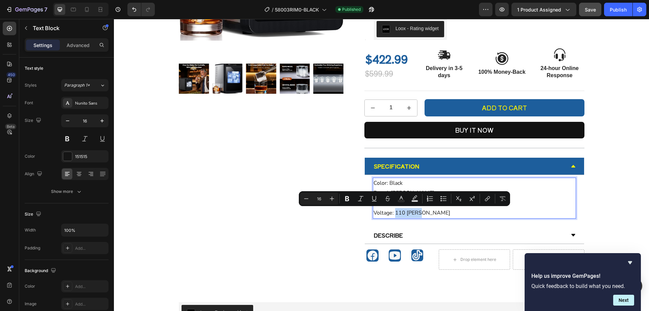
drag, startPoint x: 418, startPoint y: 212, endPoint x: 394, endPoint y: 213, distance: 24.7
click at [394, 213] on p "Color: Black Brand: [PERSON_NAME] Product Dimensions: 14.6"D x 9.3"W x 14.8"H V…" at bounding box center [475, 197] width 202 height 39
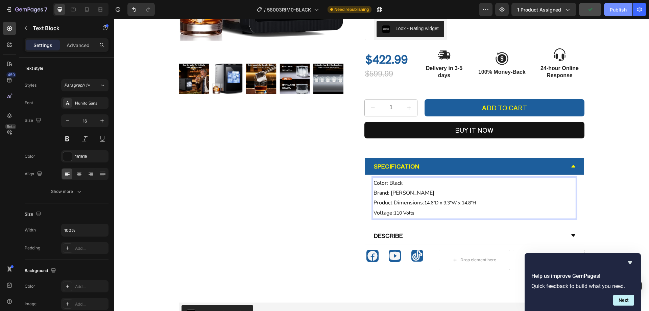
click at [618, 10] on div "Publish" at bounding box center [618, 9] width 17 height 7
